Goal: Information Seeking & Learning: Stay updated

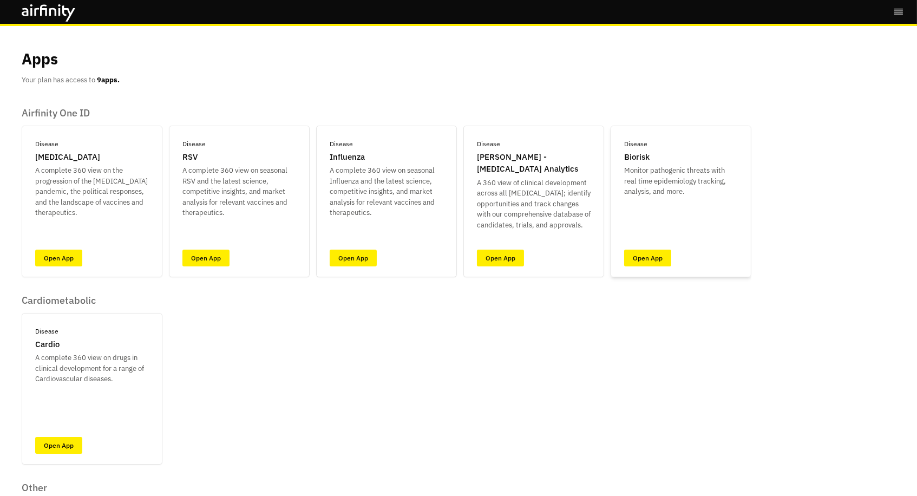
click at [674, 262] on div "Disease Biorisk Monitor pathogenic threats with real time epidemiology tracking…" at bounding box center [680, 201] width 141 height 151
click at [653, 258] on link "Open App" at bounding box center [647, 257] width 47 height 17
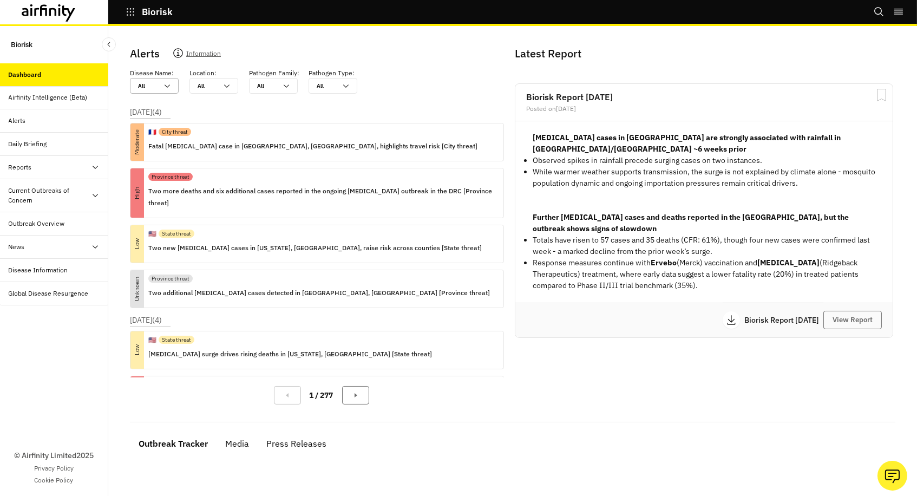
click at [147, 82] on div at bounding box center [147, 86] width 19 height 10
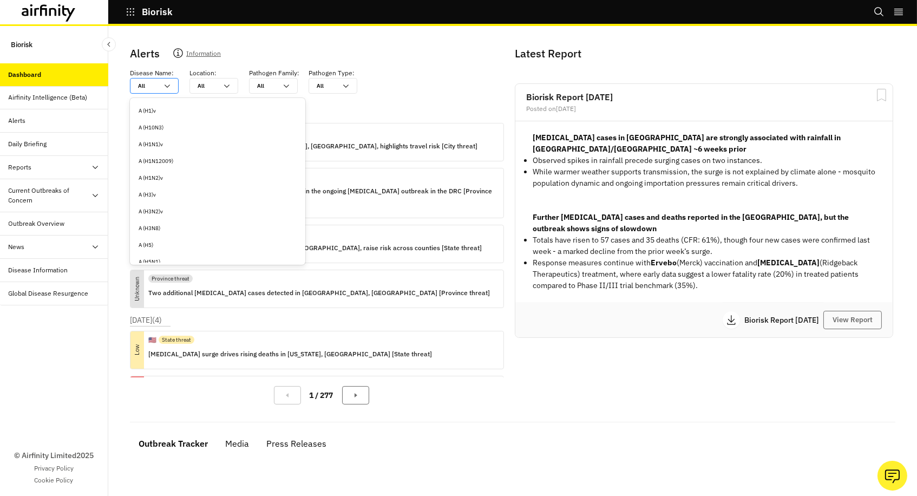
type input "e"
type input "eb"
type input "ebo"
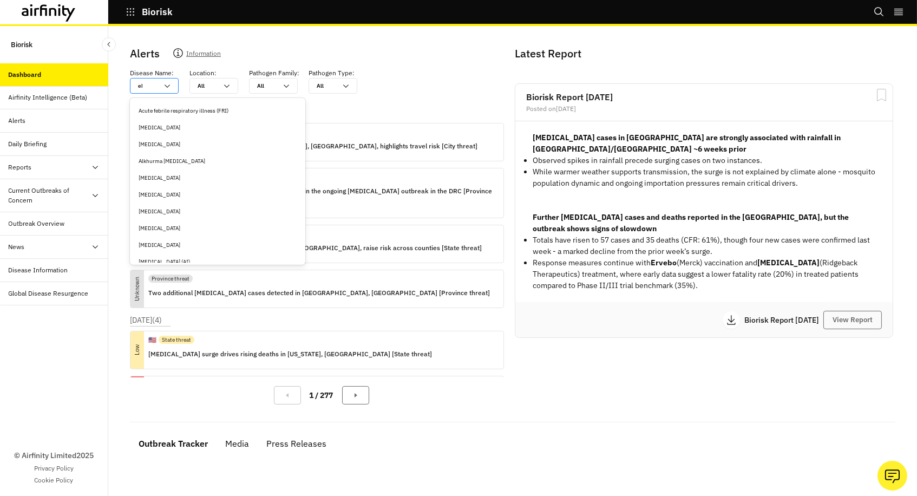
type input "ebo"
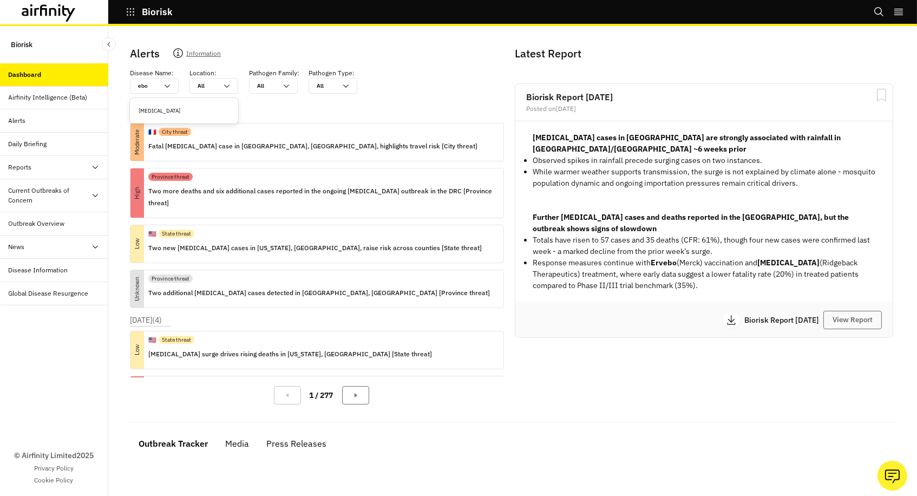
click at [161, 106] on div "Ebola" at bounding box center [184, 110] width 104 height 17
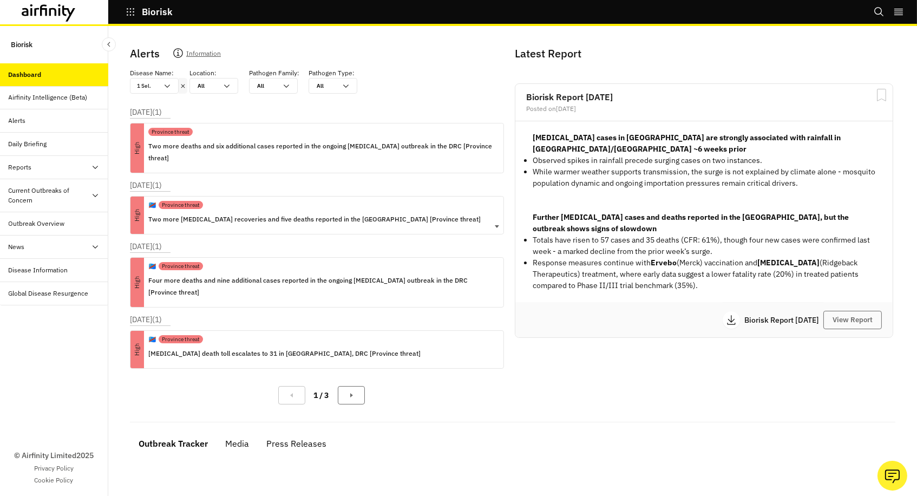
click at [212, 213] on p "Two more Ebola recoveries and five deaths reported in the DRC [Province threat]" at bounding box center [314, 219] width 332 height 12
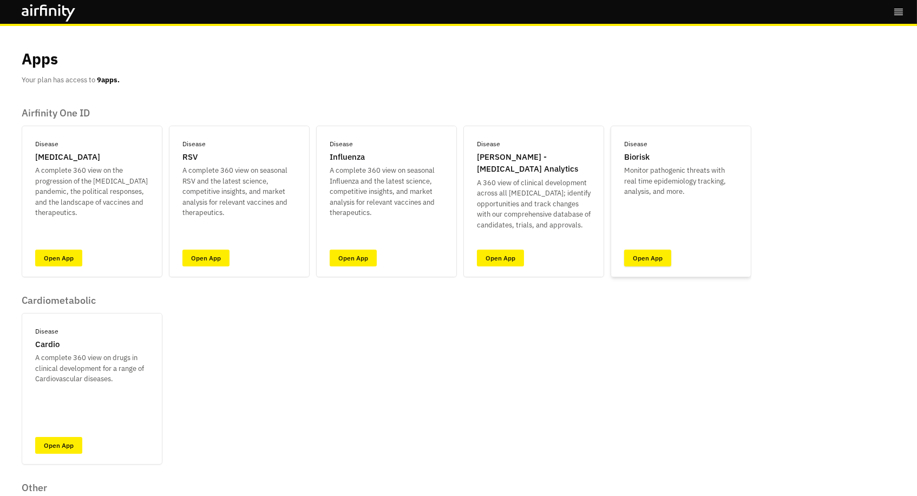
click at [638, 262] on link "Open App" at bounding box center [647, 257] width 47 height 17
